Goal: Transaction & Acquisition: Subscribe to service/newsletter

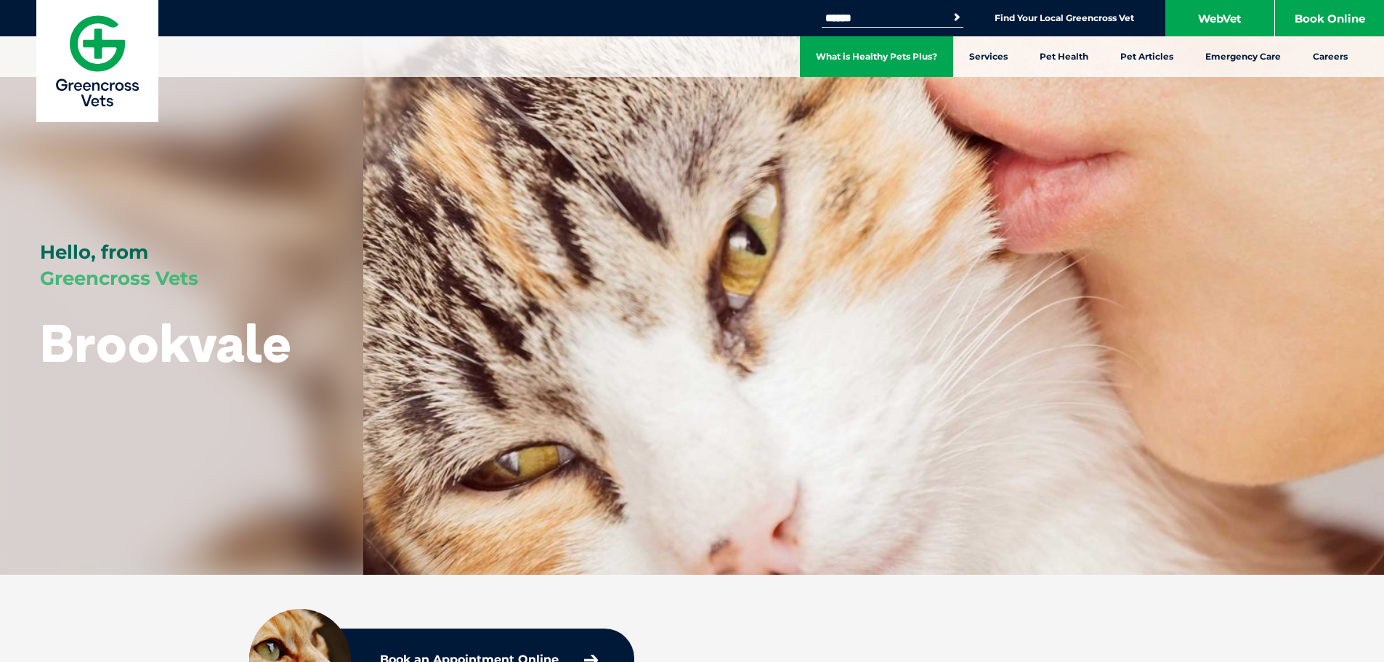
click at [876, 57] on link "What is Healthy Pets Plus?" at bounding box center [876, 56] width 153 height 41
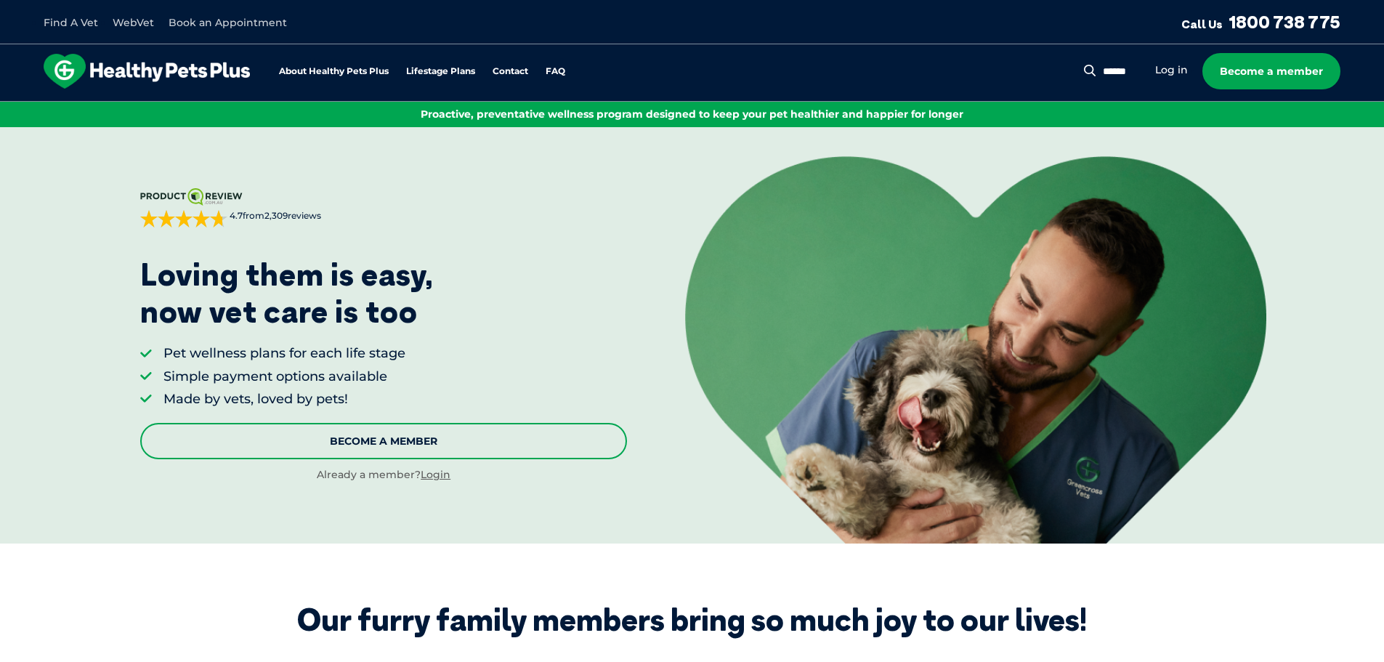
click at [318, 437] on link "Become A Member" at bounding box center [383, 441] width 487 height 36
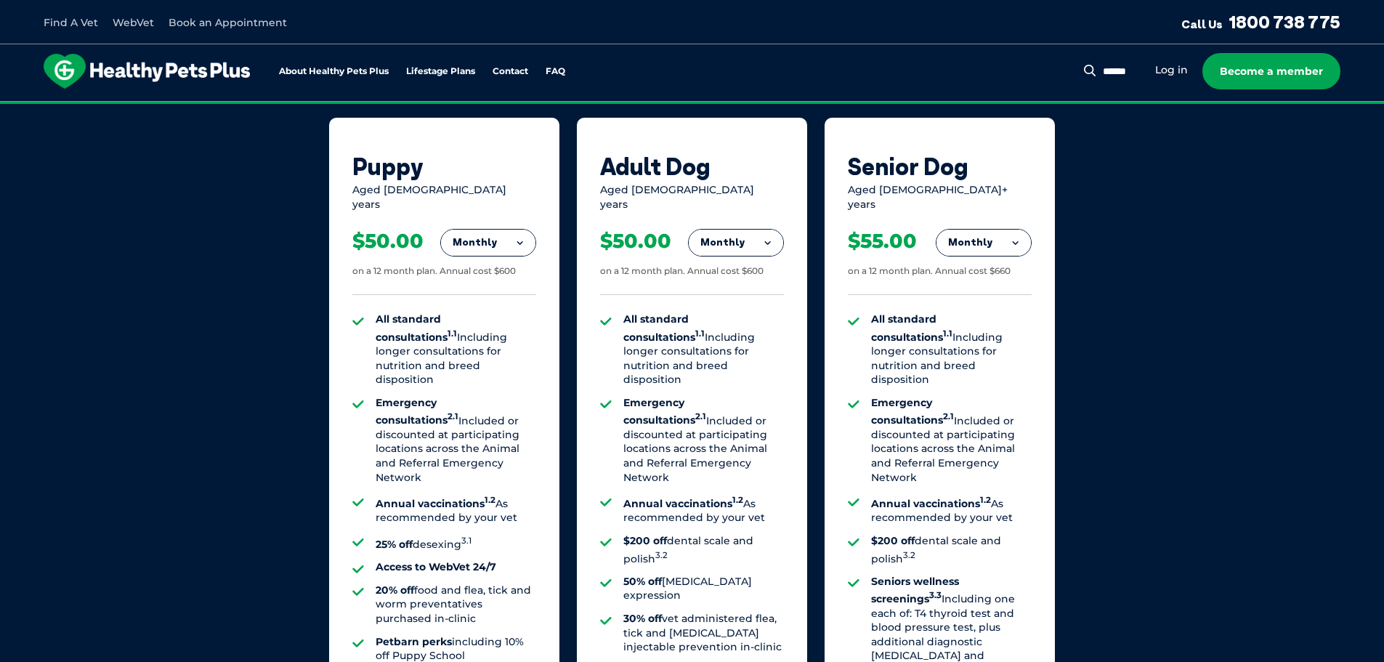
scroll to position [809, 0]
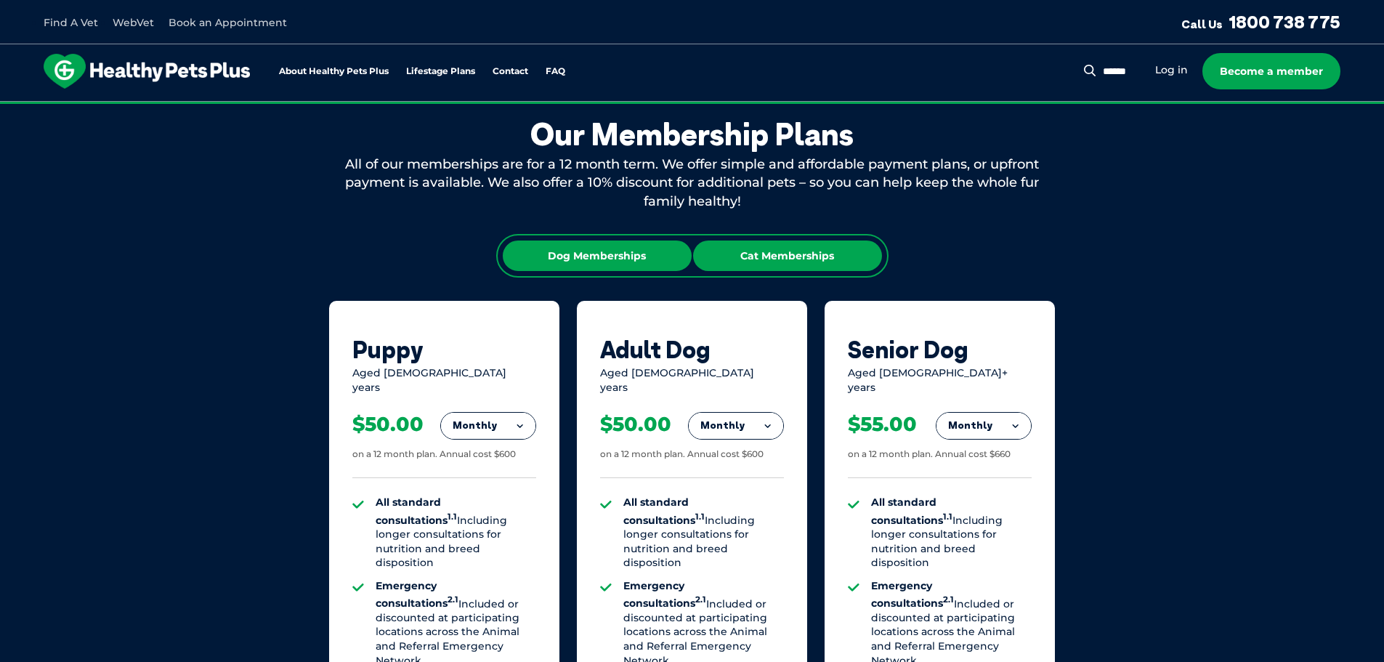
drag, startPoint x: 774, startPoint y: 256, endPoint x: 764, endPoint y: 256, distance: 10.2
click at [775, 256] on div "Cat Memberships" at bounding box center [787, 256] width 189 height 31
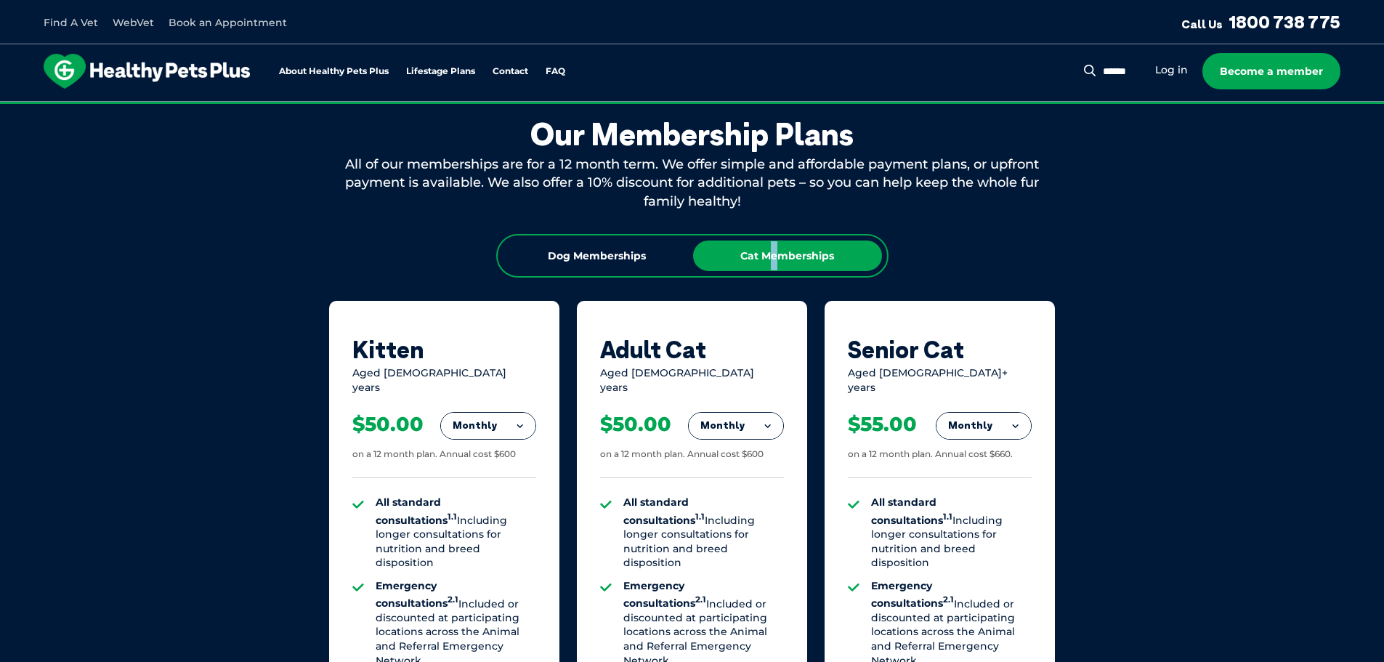
click at [491, 424] on button "Monthly" at bounding box center [488, 426] width 94 height 26
drag, startPoint x: 490, startPoint y: 461, endPoint x: 487, endPoint y: 450, distance: 11.3
click at [493, 448] on li "Fortnightly" at bounding box center [488, 456] width 94 height 35
click at [487, 448] on div "$23.08 on a 12 month plan. Annual cost $600" at bounding box center [444, 437] width 184 height 84
click at [496, 413] on button "Fortnightly" at bounding box center [484, 426] width 102 height 26
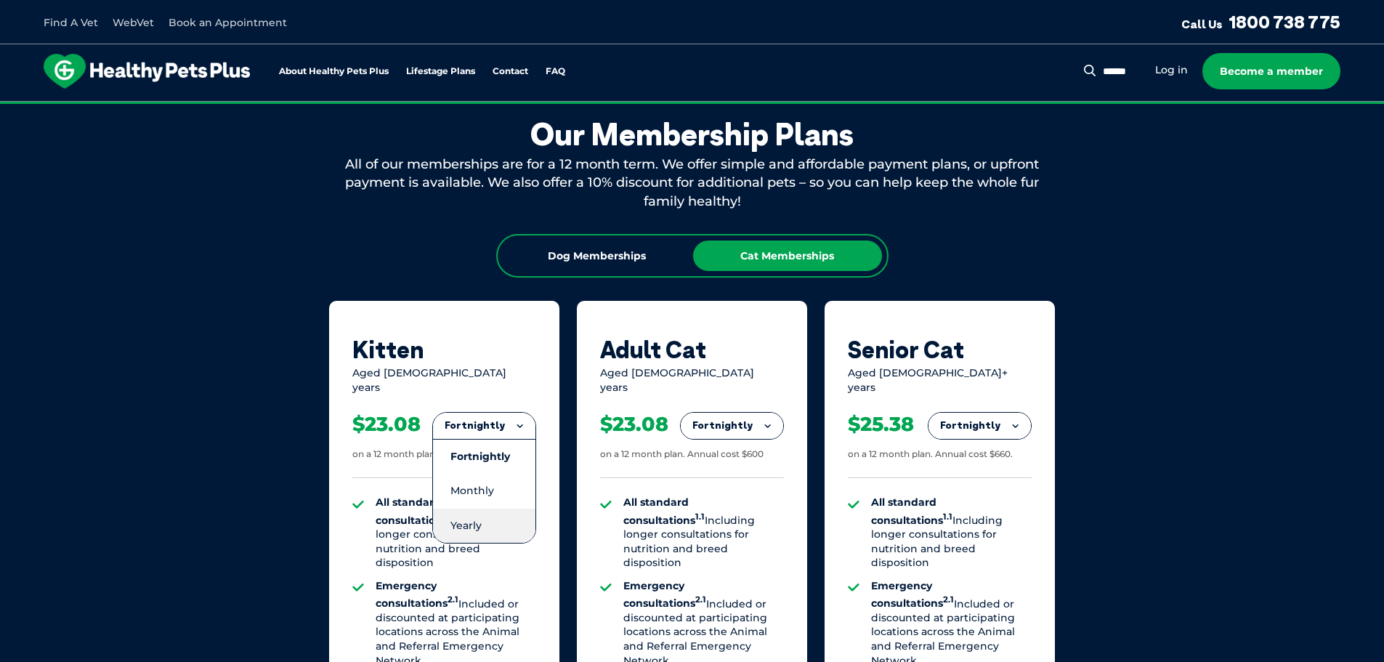
click at [469, 510] on li "Yearly" at bounding box center [484, 526] width 102 height 34
click at [495, 417] on button "Yearly" at bounding box center [488, 426] width 94 height 26
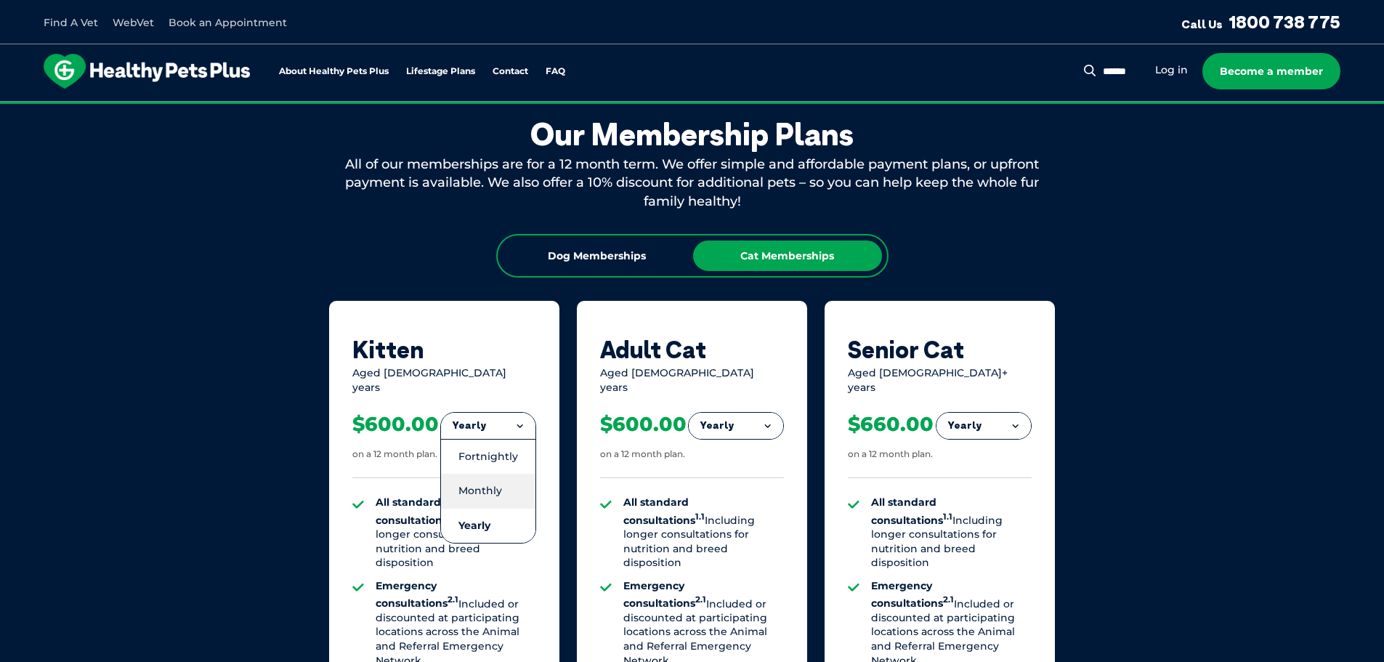
click at [474, 480] on li "Monthly" at bounding box center [488, 491] width 94 height 34
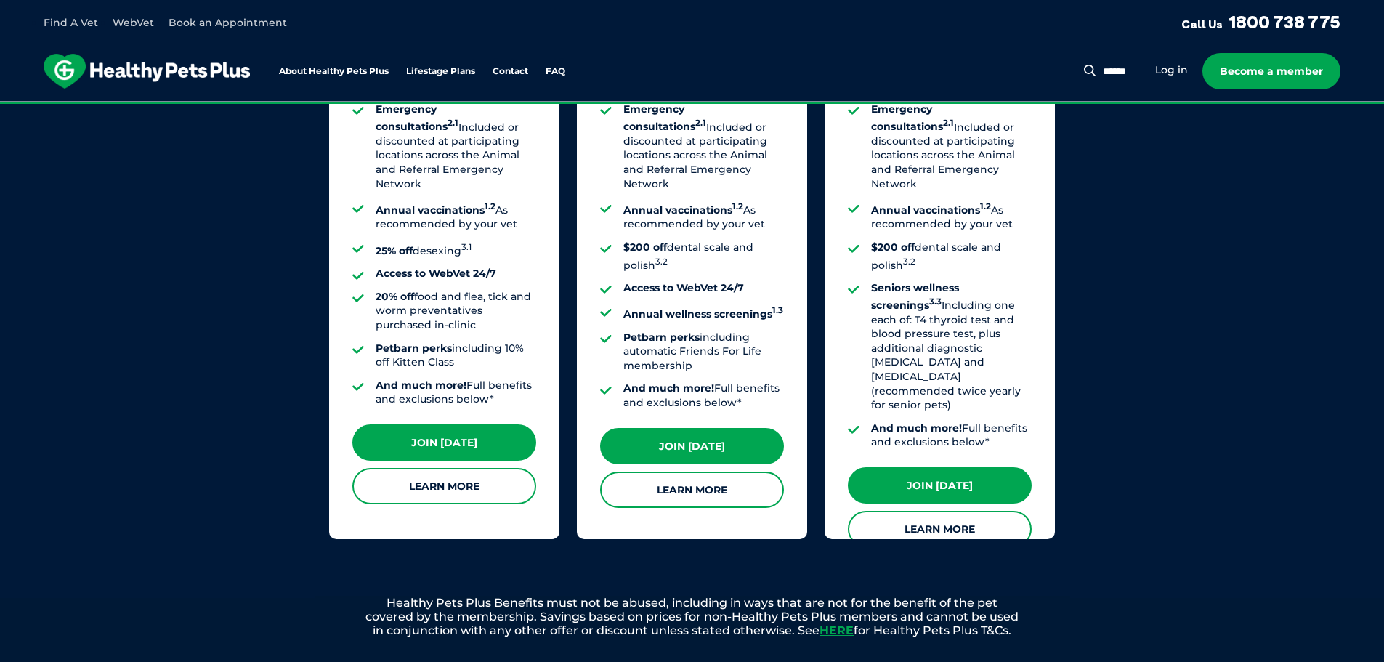
scroll to position [1318, 0]
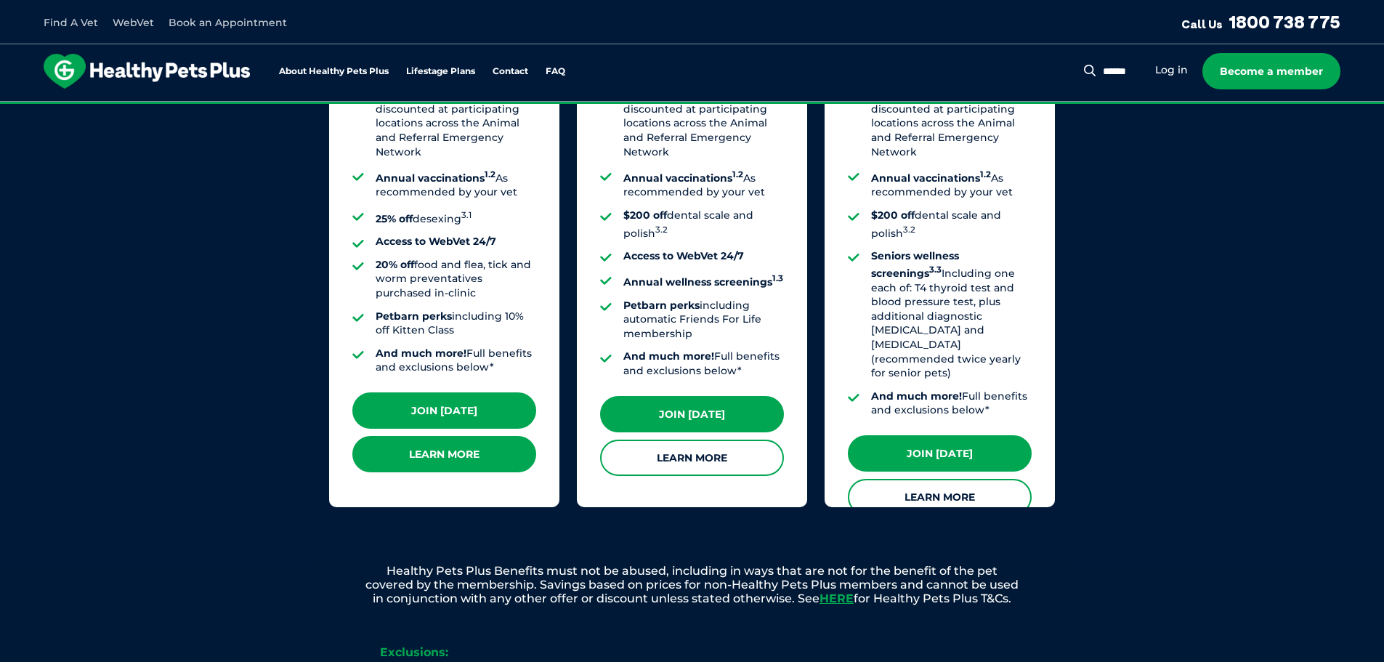
click at [469, 442] on link "Learn More" at bounding box center [444, 454] width 184 height 36
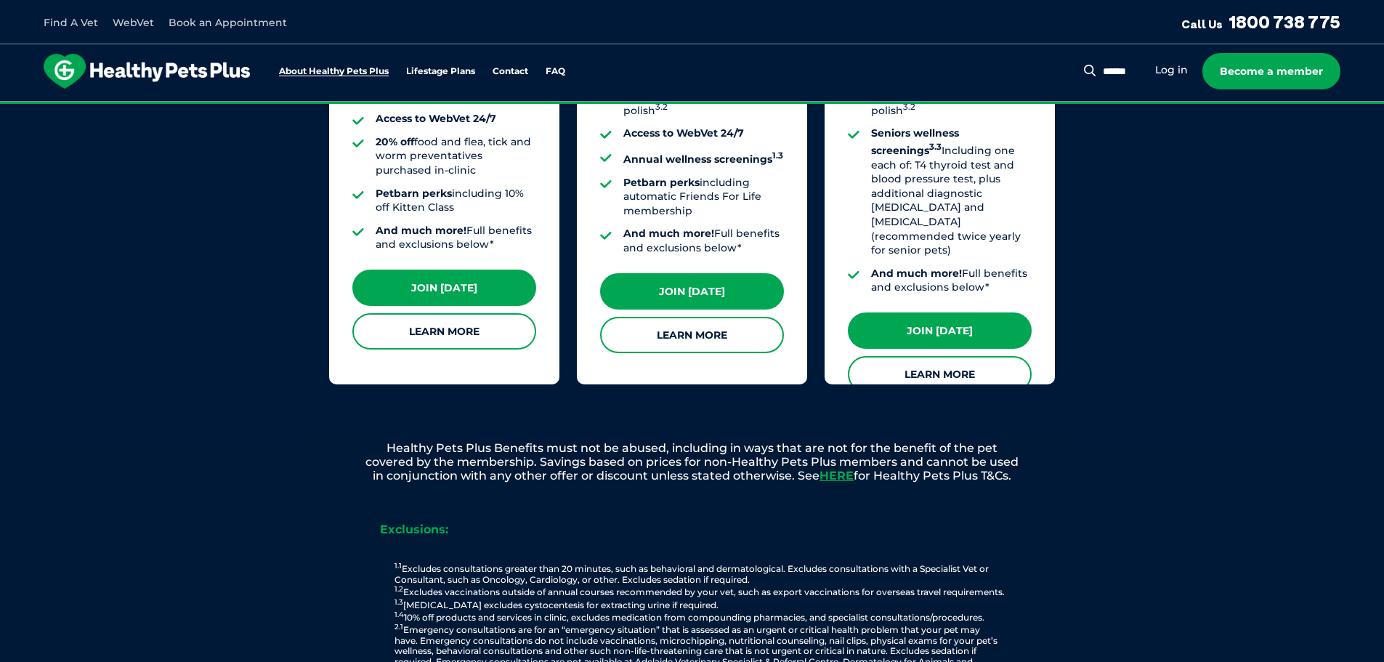
scroll to position [1609, 0]
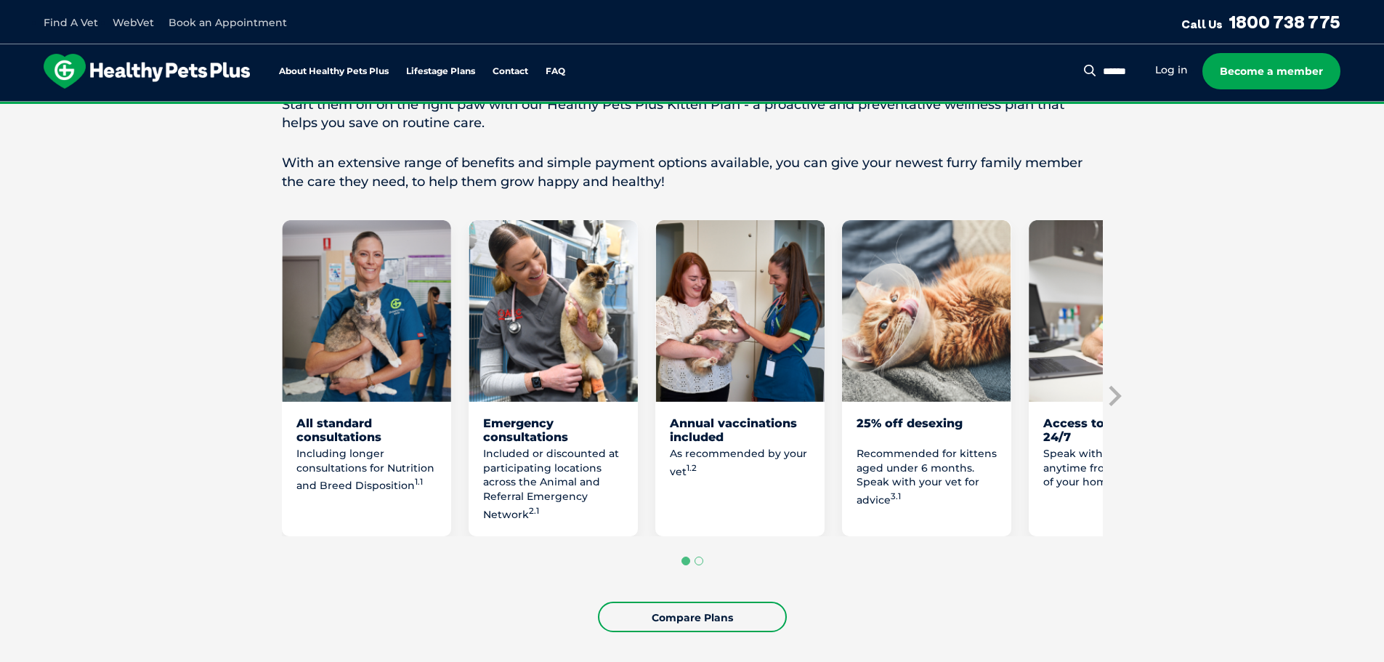
scroll to position [581, 0]
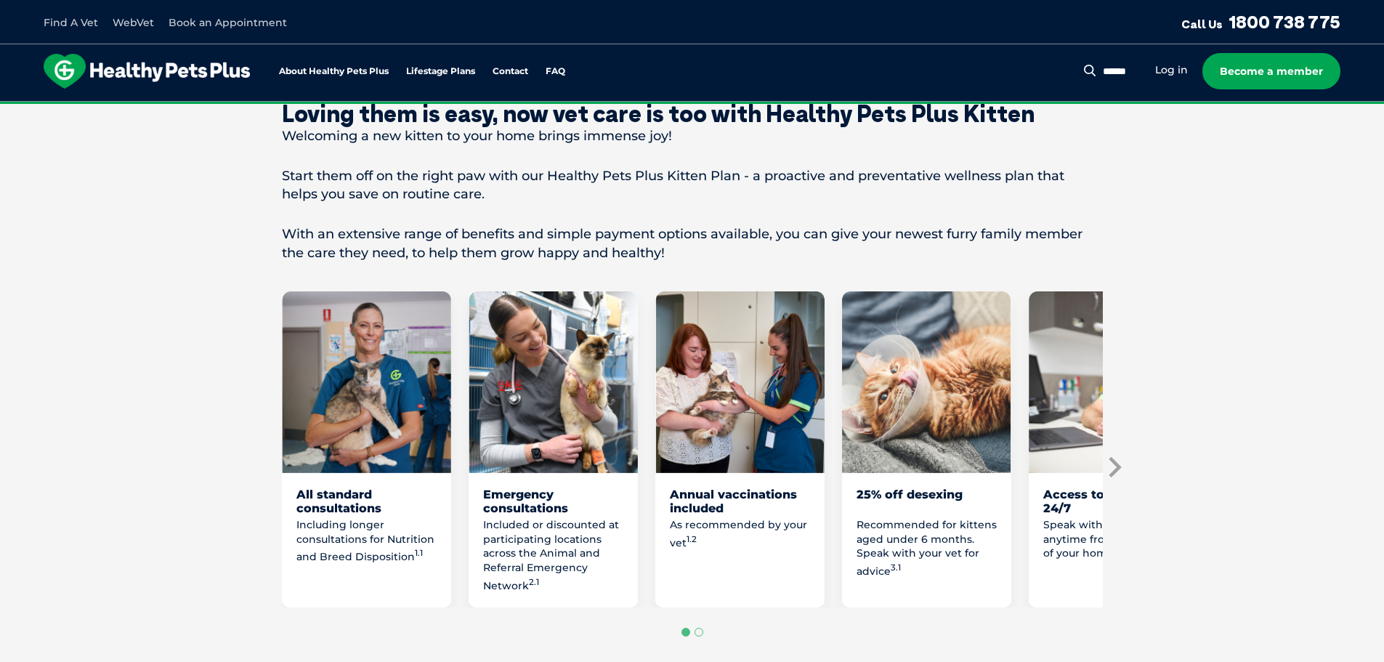
click at [1123, 478] on icon "Next slide" at bounding box center [1114, 467] width 22 height 22
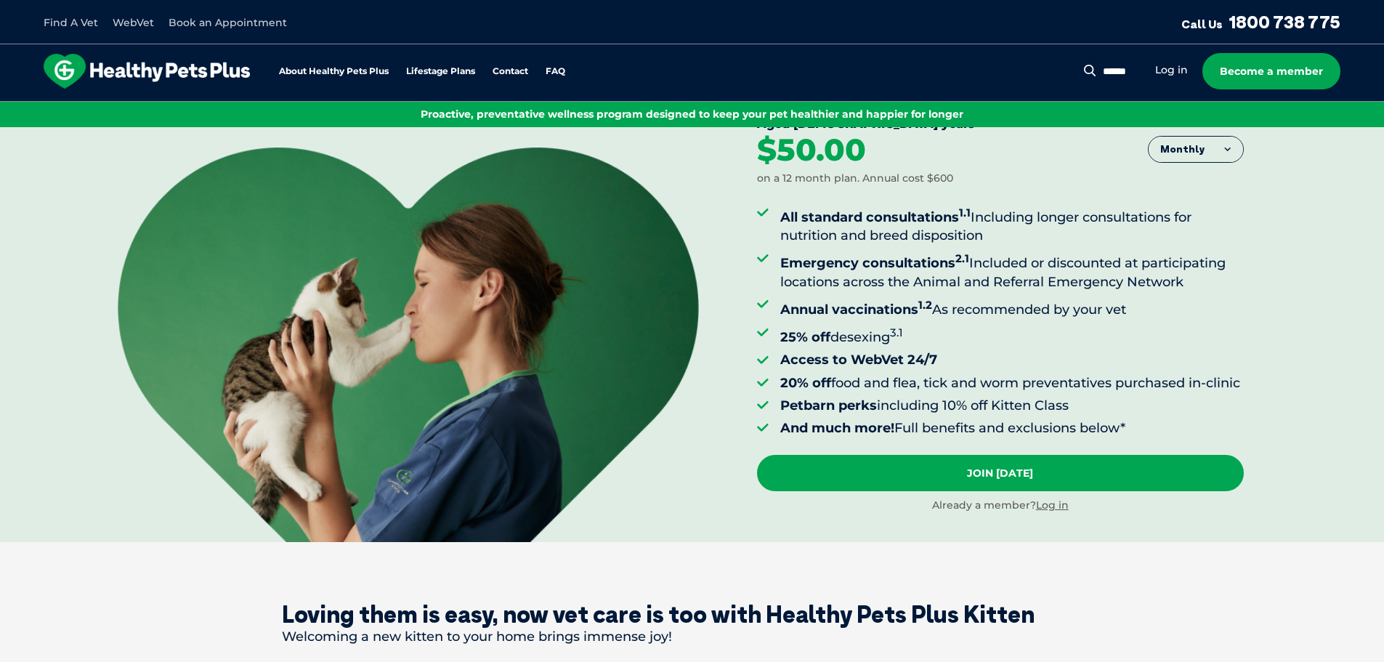
scroll to position [73, 0]
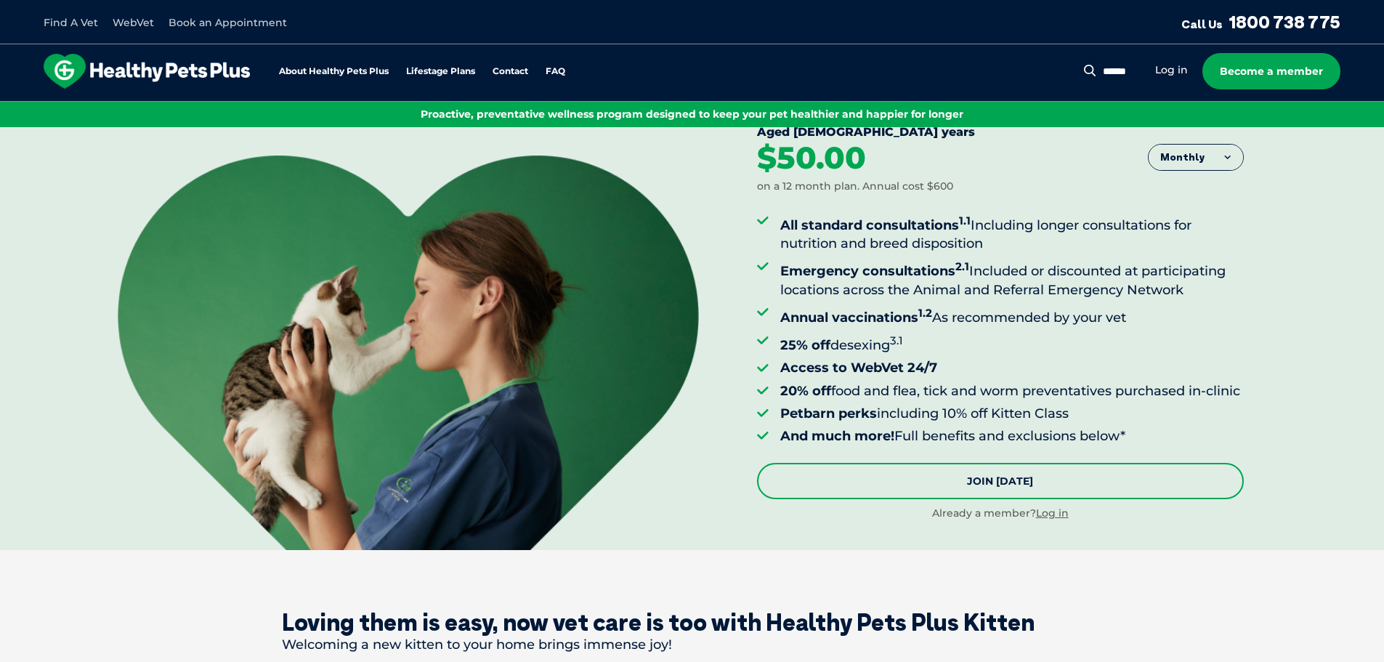
click at [925, 493] on link "Join [DATE]" at bounding box center [1000, 481] width 487 height 36
